Goal: Find contact information: Obtain details needed to contact an individual or organization

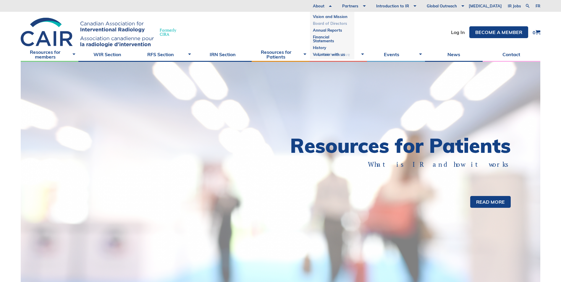
click at [349, 24] on link "Board of Directors" at bounding box center [332, 23] width 38 height 7
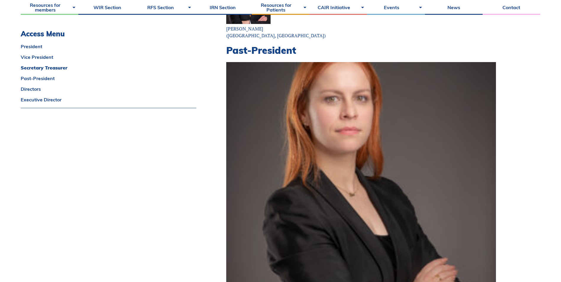
scroll to position [384, 0]
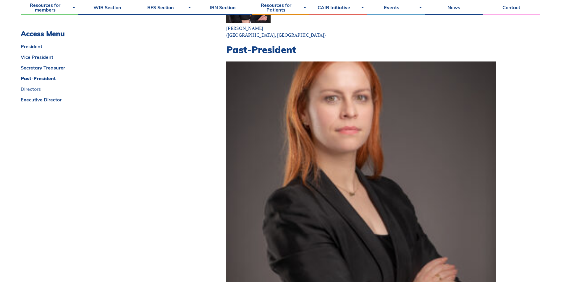
click at [38, 89] on link "Directors" at bounding box center [109, 89] width 176 height 5
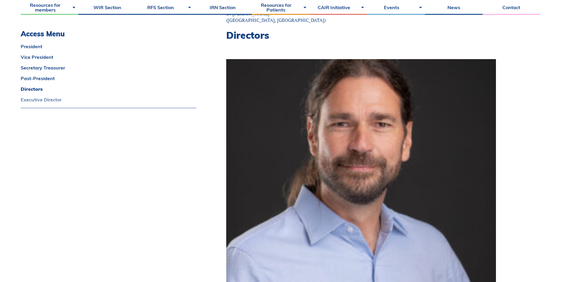
click at [41, 98] on link "Executive Director" at bounding box center [109, 99] width 176 height 5
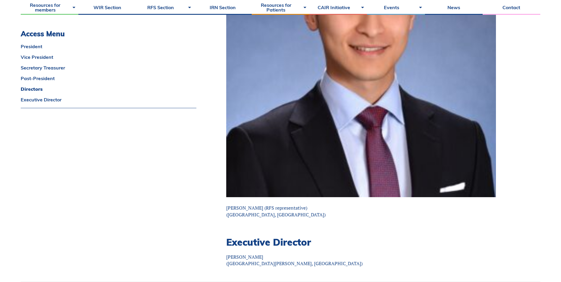
scroll to position [2675, 0]
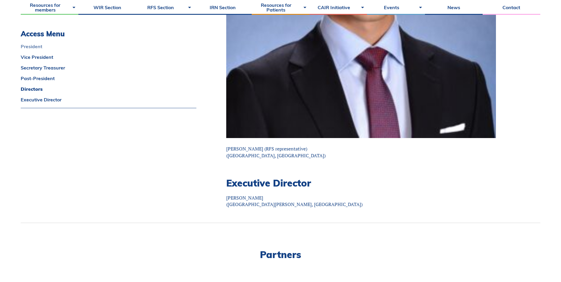
click at [31, 46] on link "President" at bounding box center [109, 46] width 176 height 5
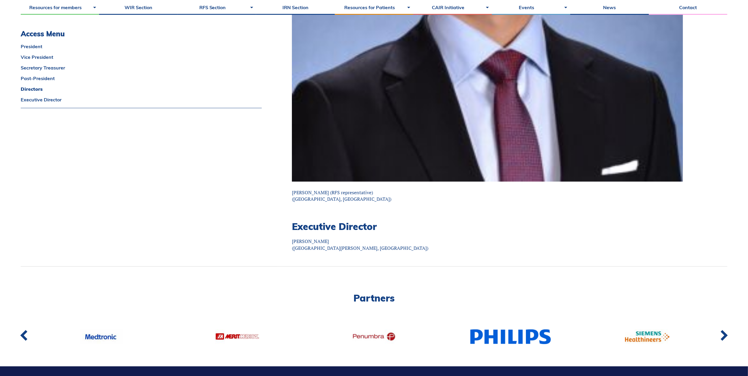
scroll to position [3721, 0]
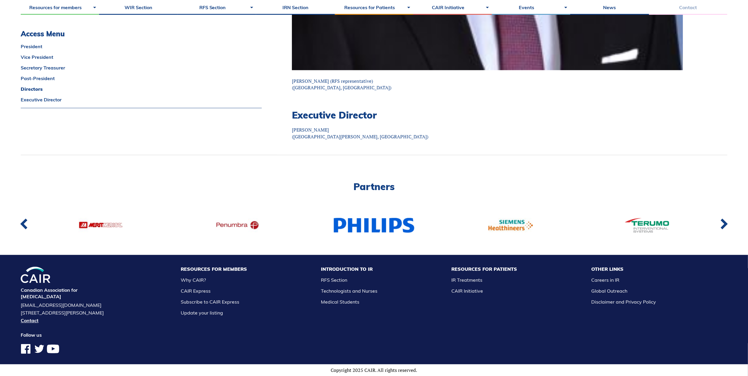
click at [561, 6] on link "Contact" at bounding box center [688, 7] width 78 height 15
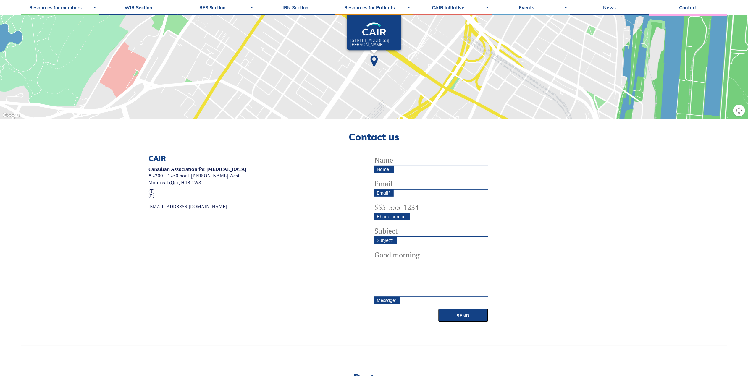
scroll to position [79, 0]
click at [155, 206] on link "[EMAIL_ADDRESS][DOMAIN_NAME]" at bounding box center [197, 206] width 98 height 5
